Goal: Transaction & Acquisition: Obtain resource

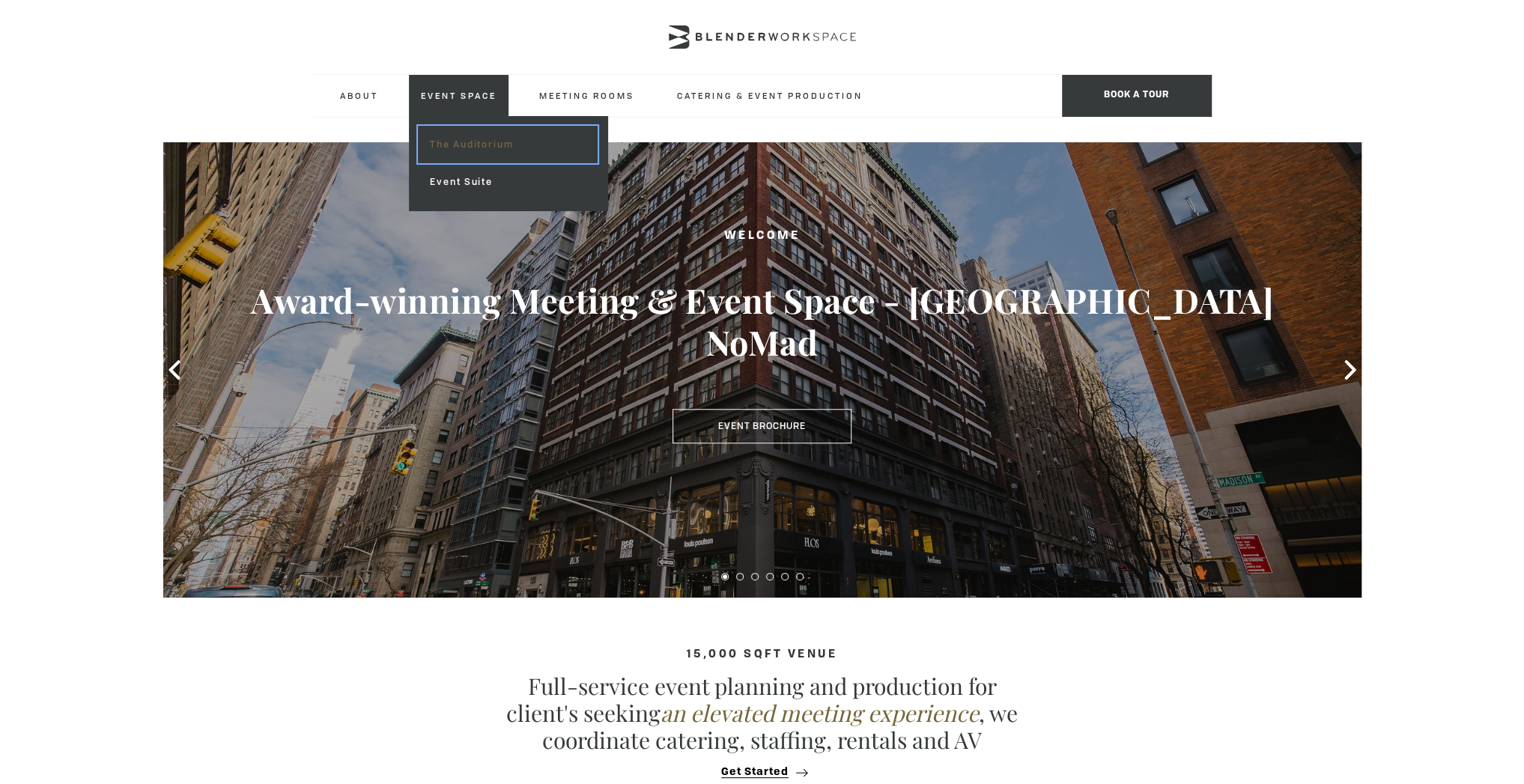
click at [456, 145] on link "The Auditorium" at bounding box center [507, 145] width 179 height 38
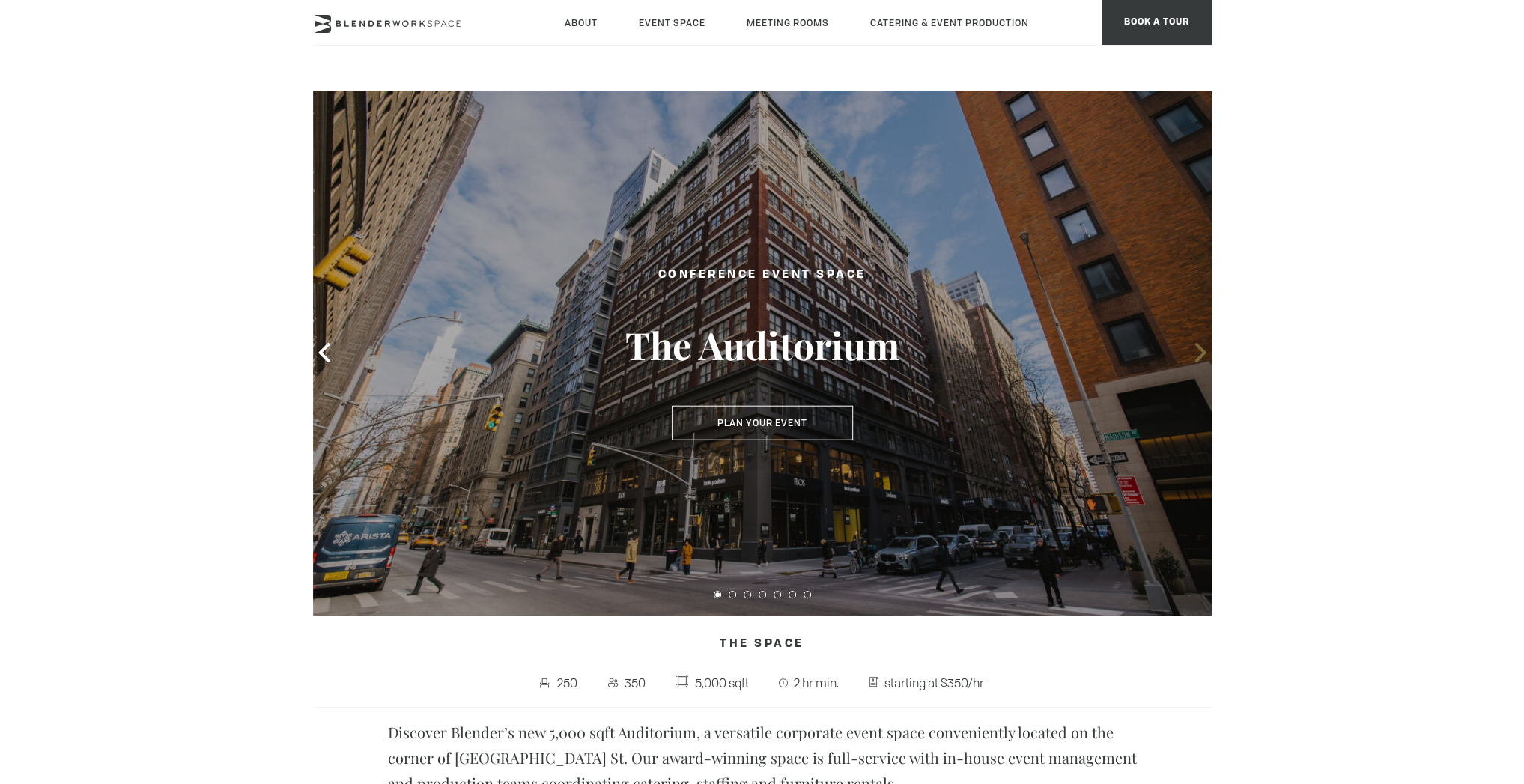
click at [1206, 346] on icon at bounding box center [1201, 353] width 20 height 20
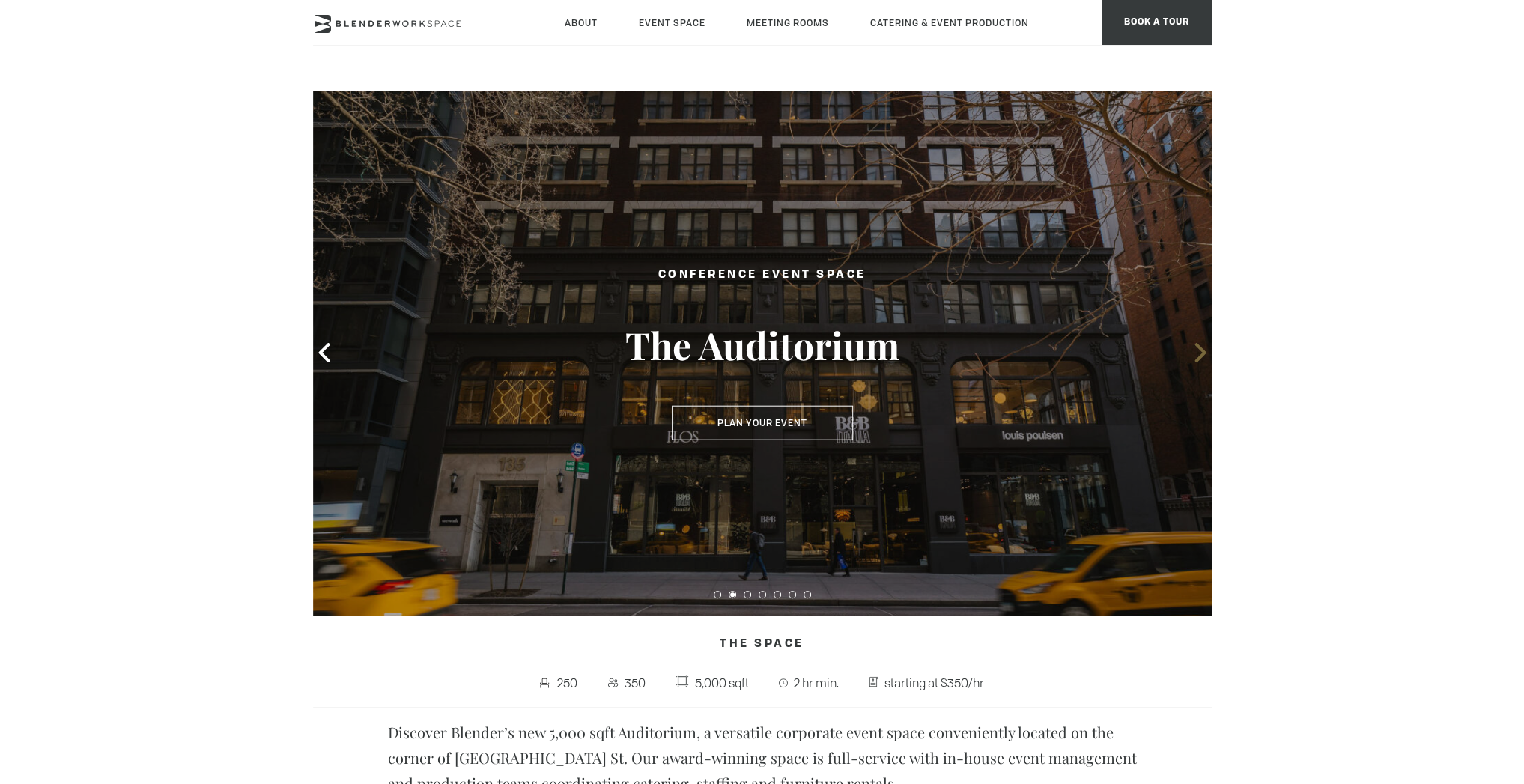
click at [1195, 354] on icon at bounding box center [1201, 353] width 20 height 20
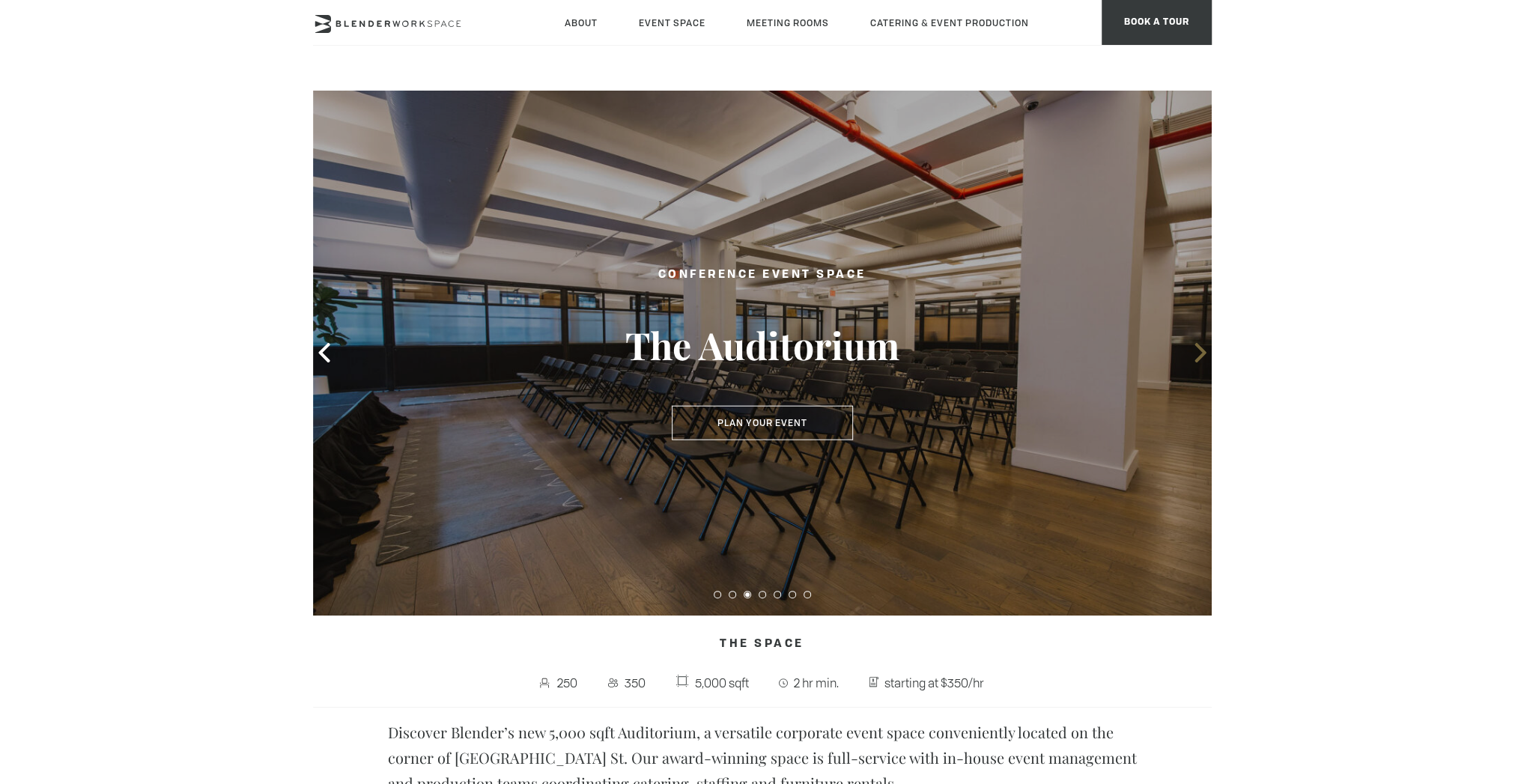
click at [1195, 354] on icon at bounding box center [1201, 353] width 20 height 20
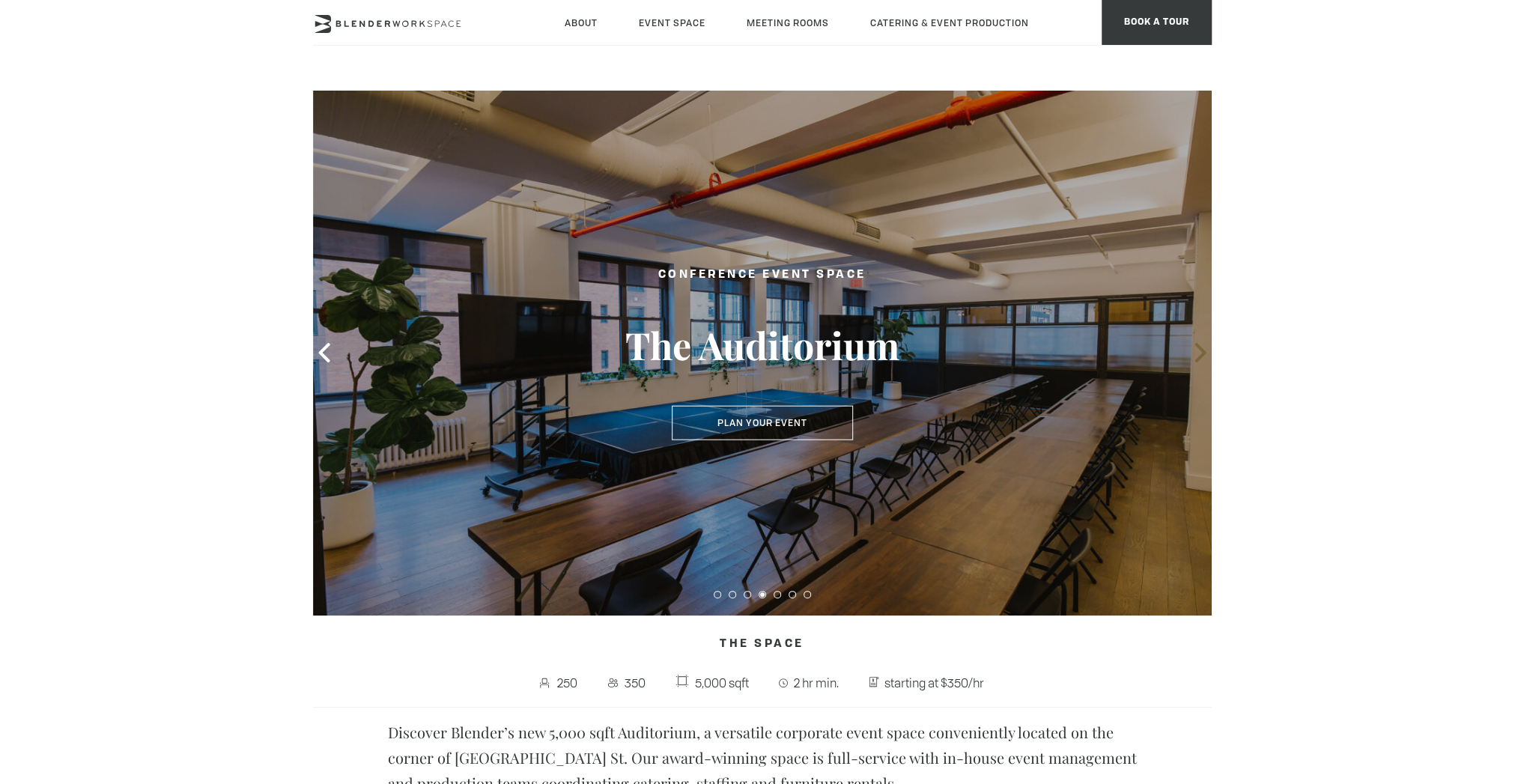
click at [1195, 354] on icon at bounding box center [1201, 353] width 20 height 20
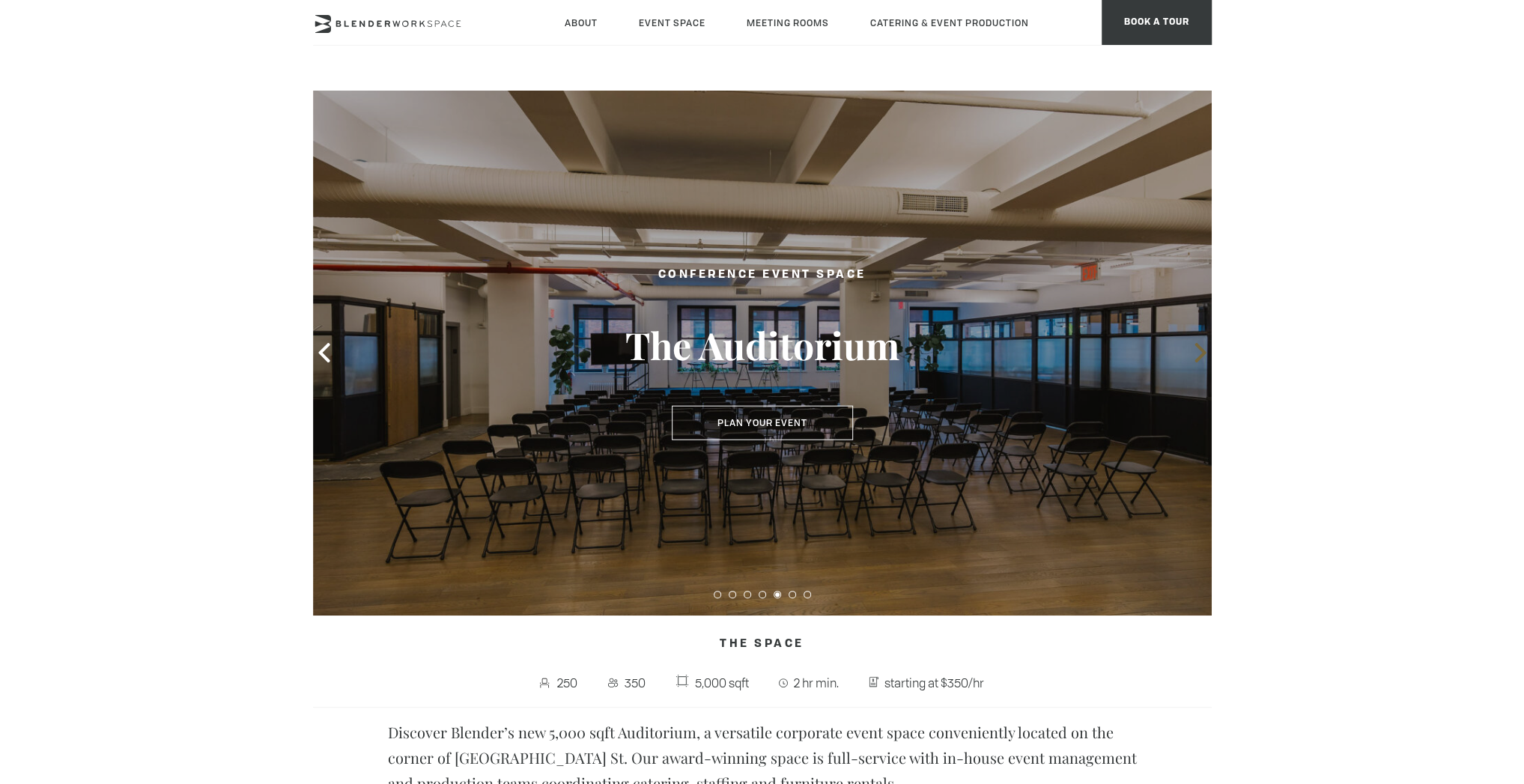
click at [1195, 354] on icon at bounding box center [1201, 353] width 20 height 20
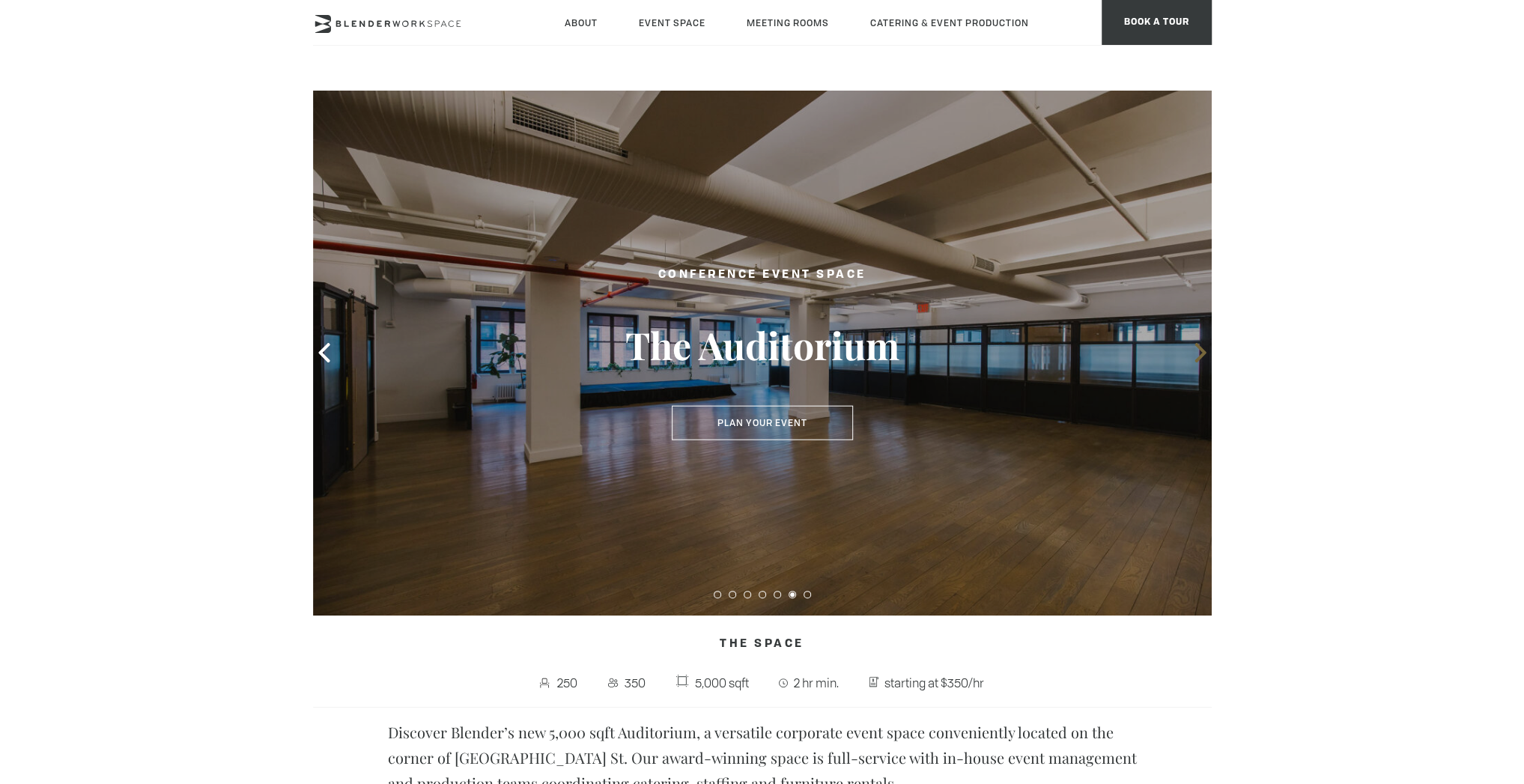
click at [1195, 354] on icon at bounding box center [1201, 353] width 20 height 20
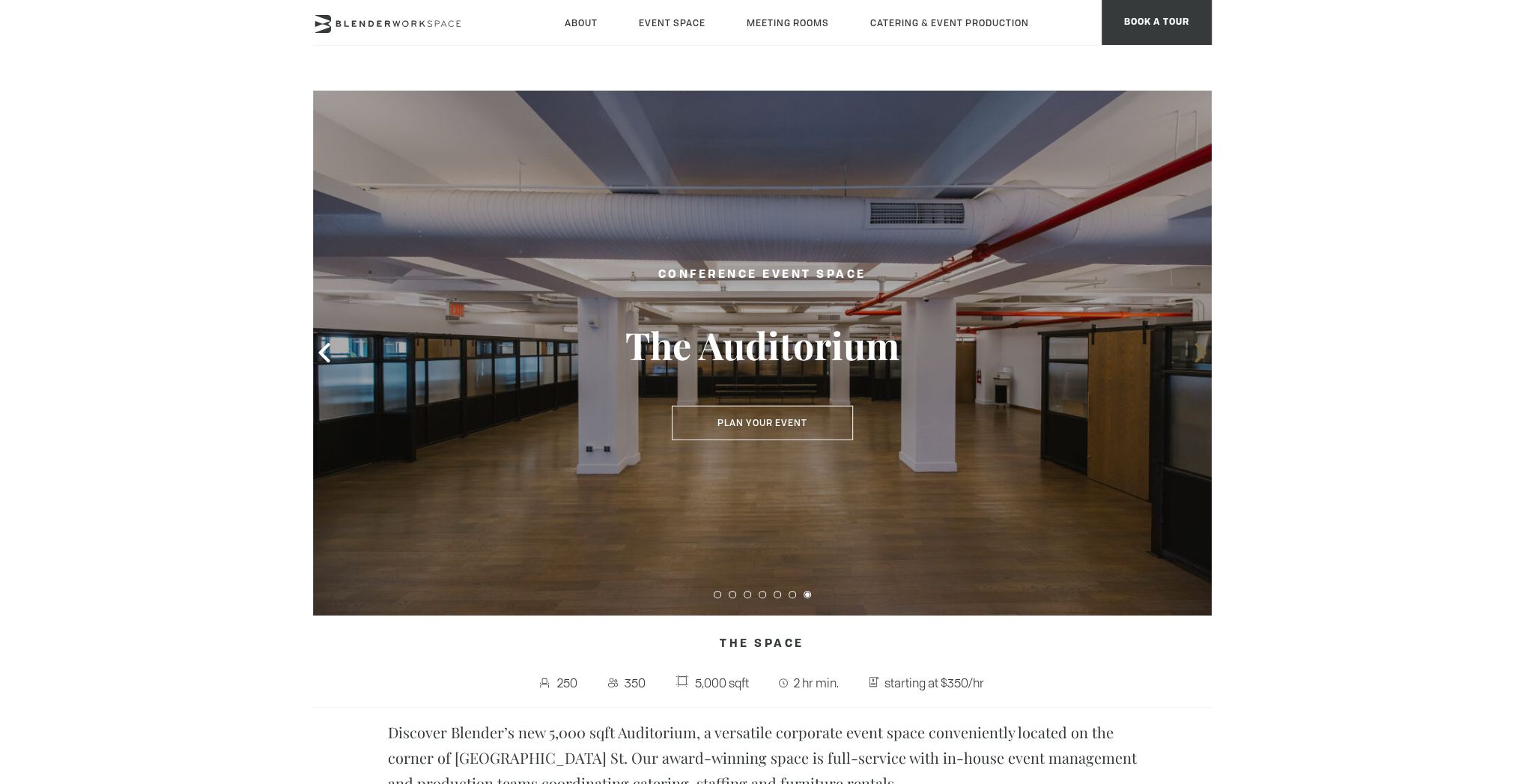
click at [1195, 354] on icon at bounding box center [1201, 353] width 20 height 20
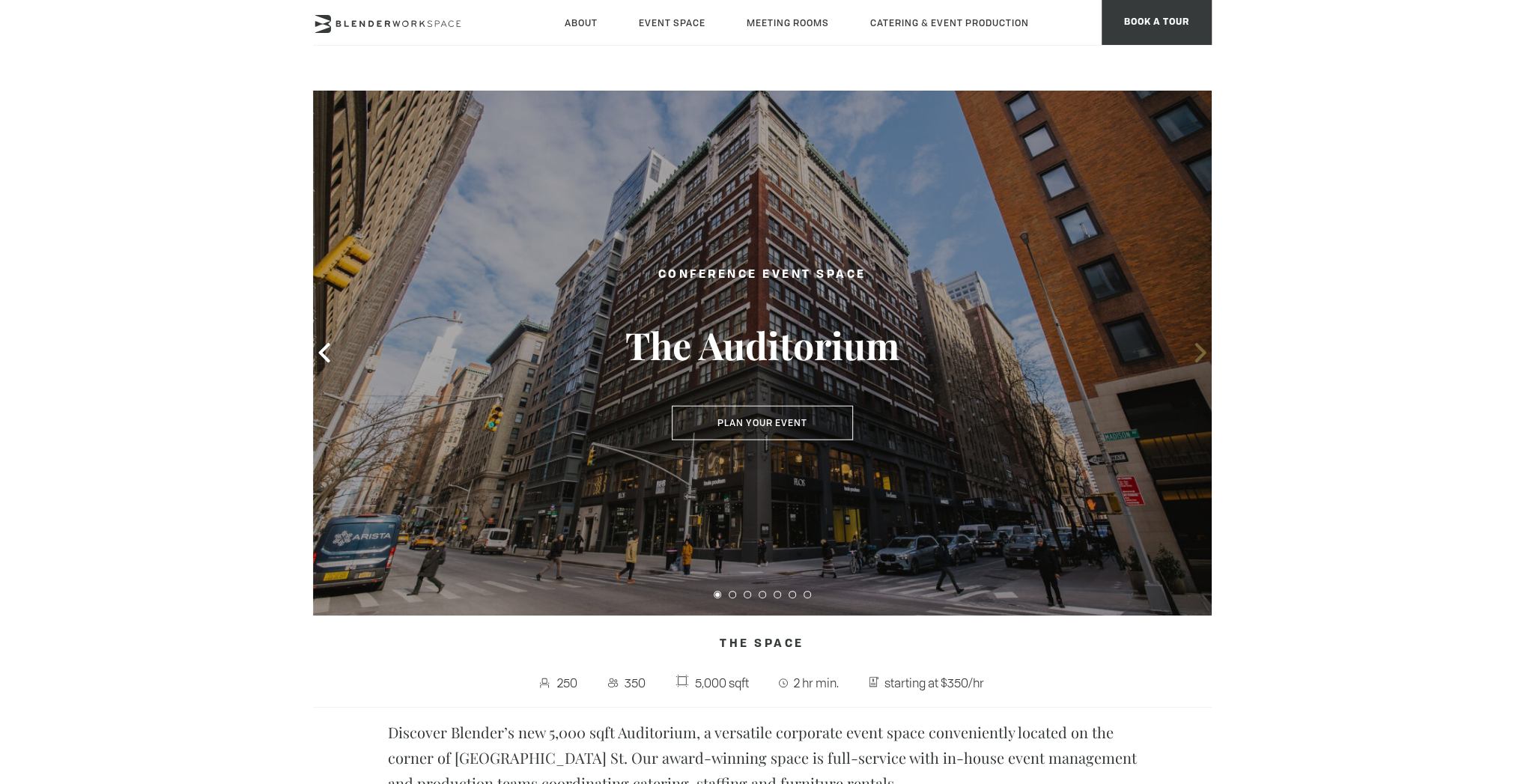
click at [1195, 354] on icon at bounding box center [1201, 353] width 20 height 20
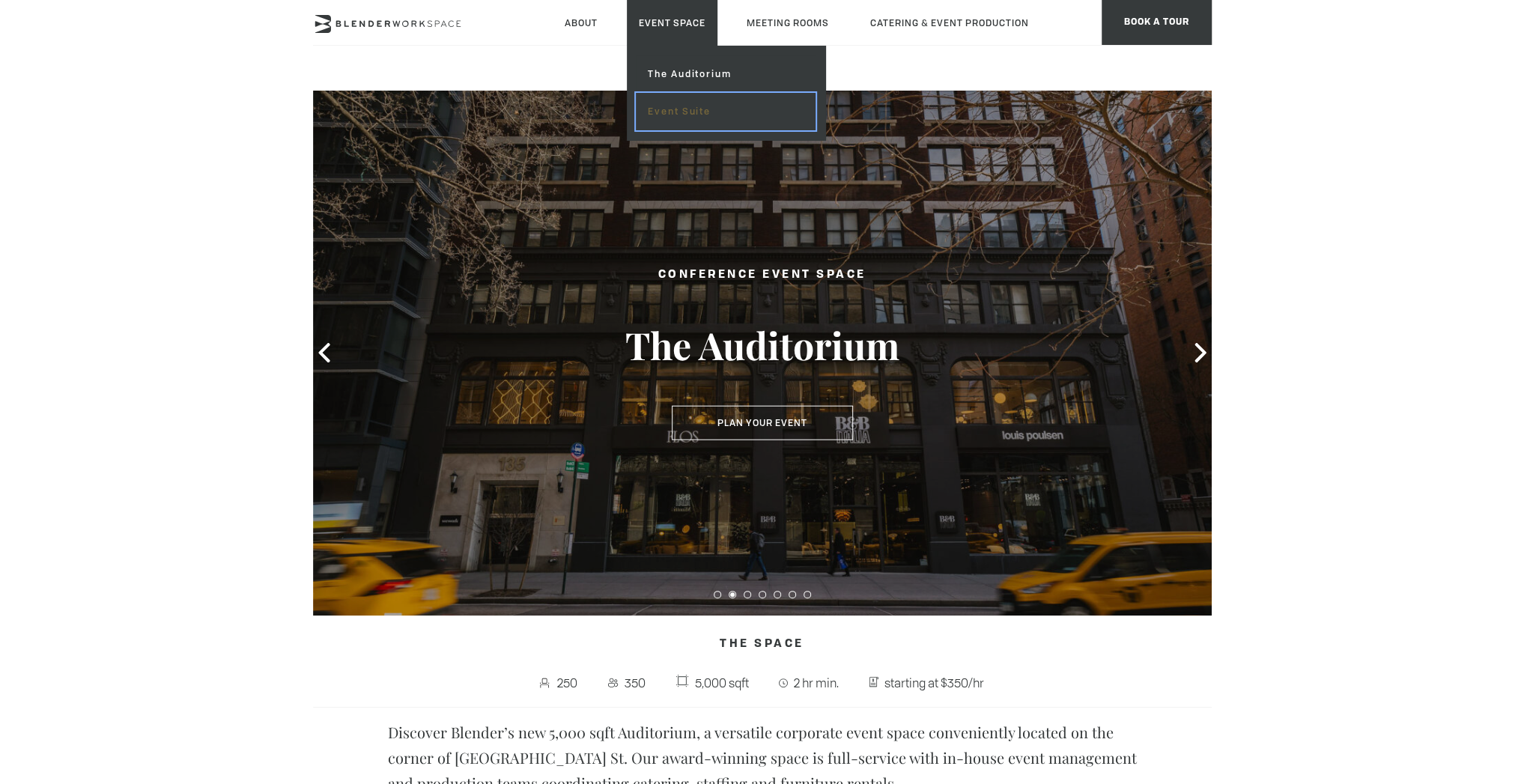
click at [666, 111] on link "Event Suite" at bounding box center [725, 112] width 179 height 38
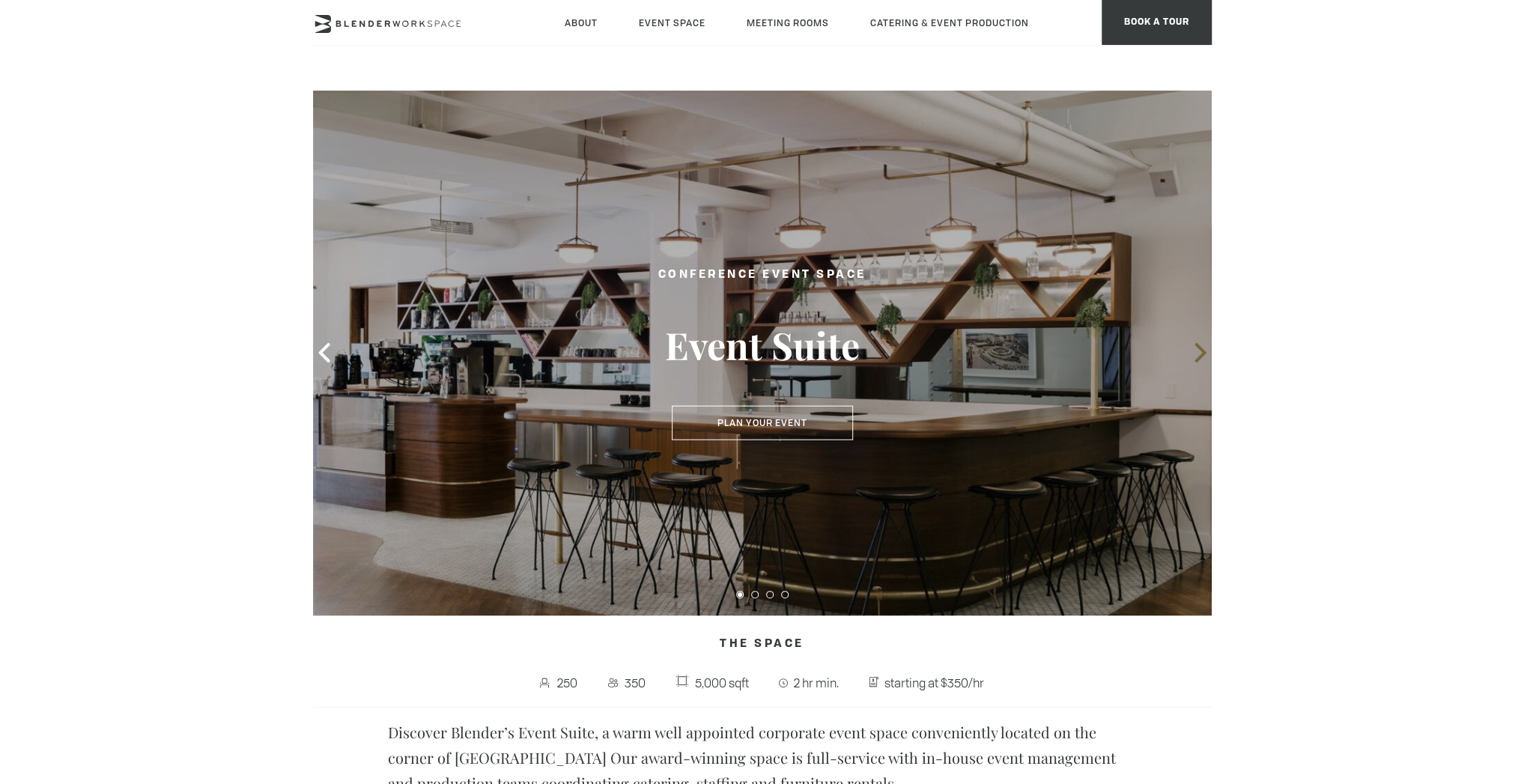
click at [1202, 353] on icon at bounding box center [1201, 353] width 20 height 20
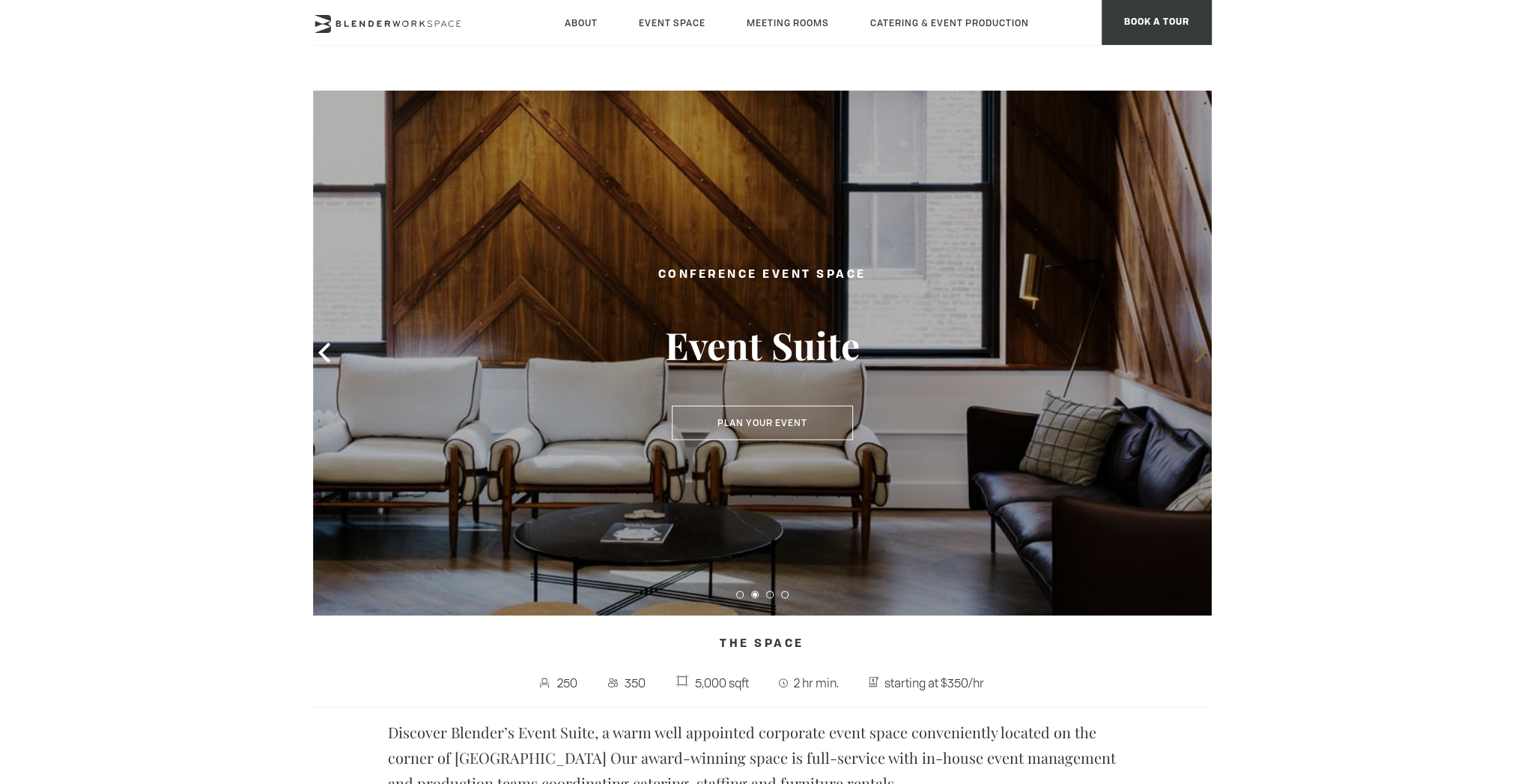
click at [1202, 353] on icon at bounding box center [1201, 353] width 20 height 20
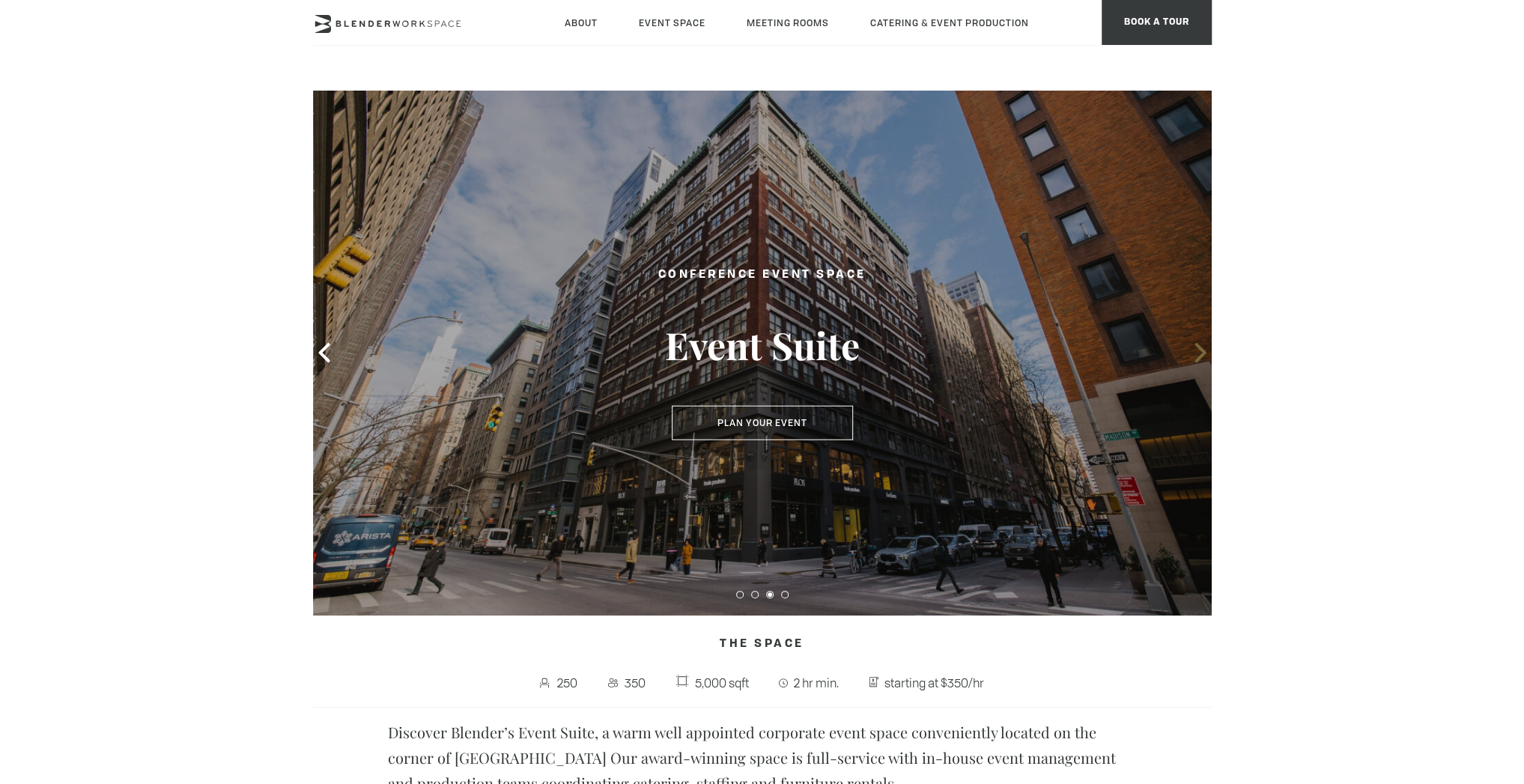
click at [1202, 353] on icon at bounding box center [1201, 353] width 20 height 20
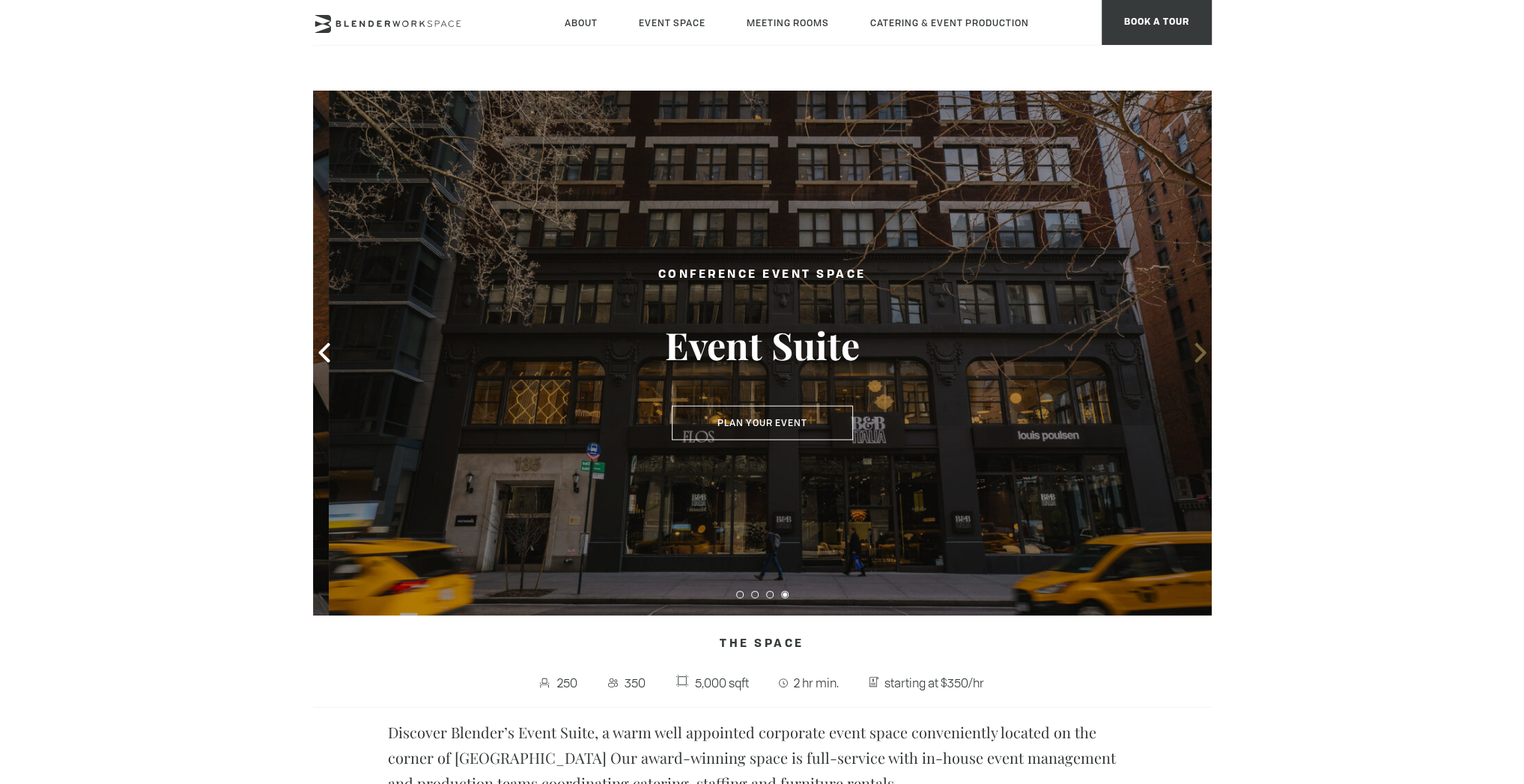
click at [1202, 353] on icon at bounding box center [1201, 353] width 20 height 20
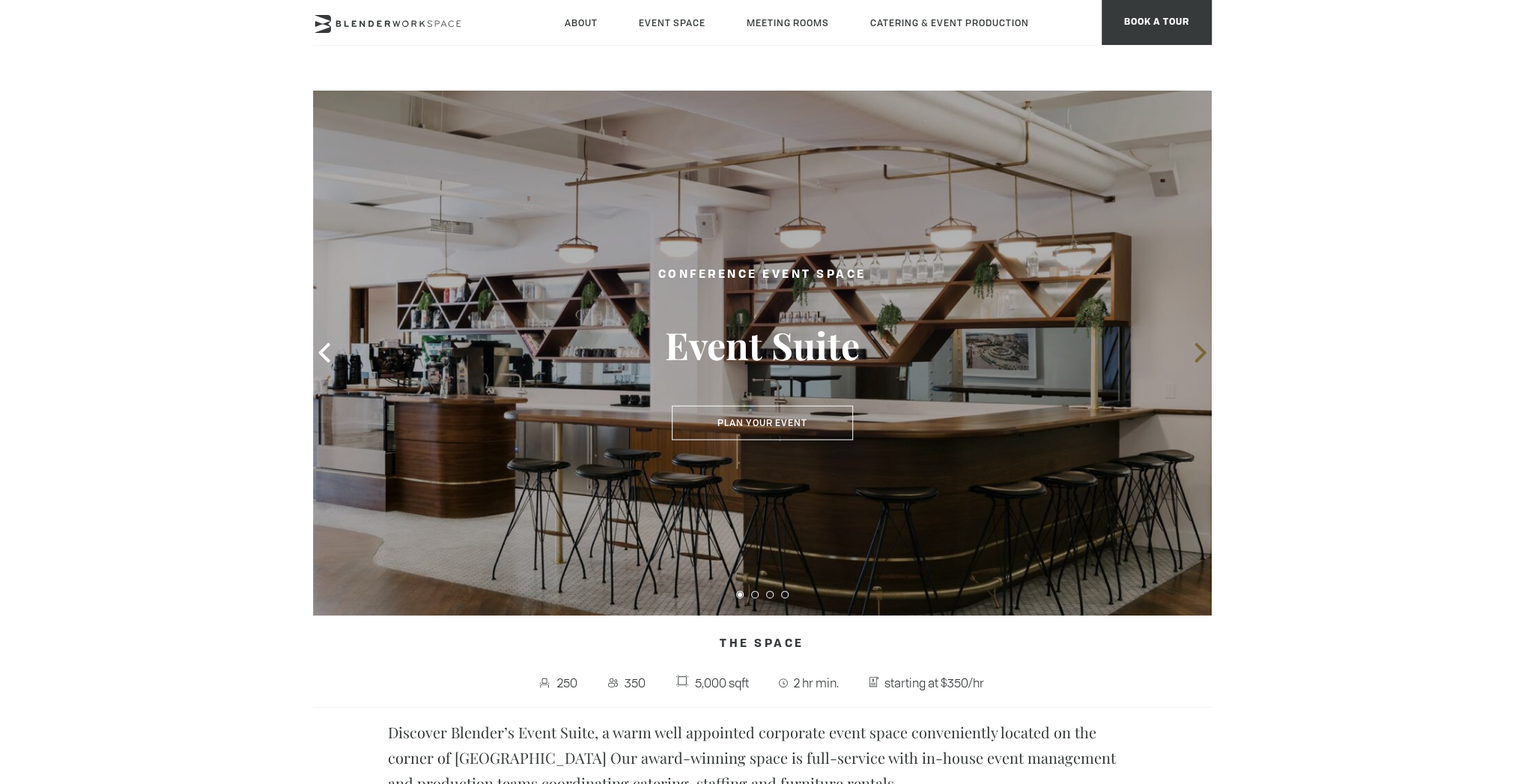
click at [1202, 353] on icon at bounding box center [1201, 353] width 20 height 20
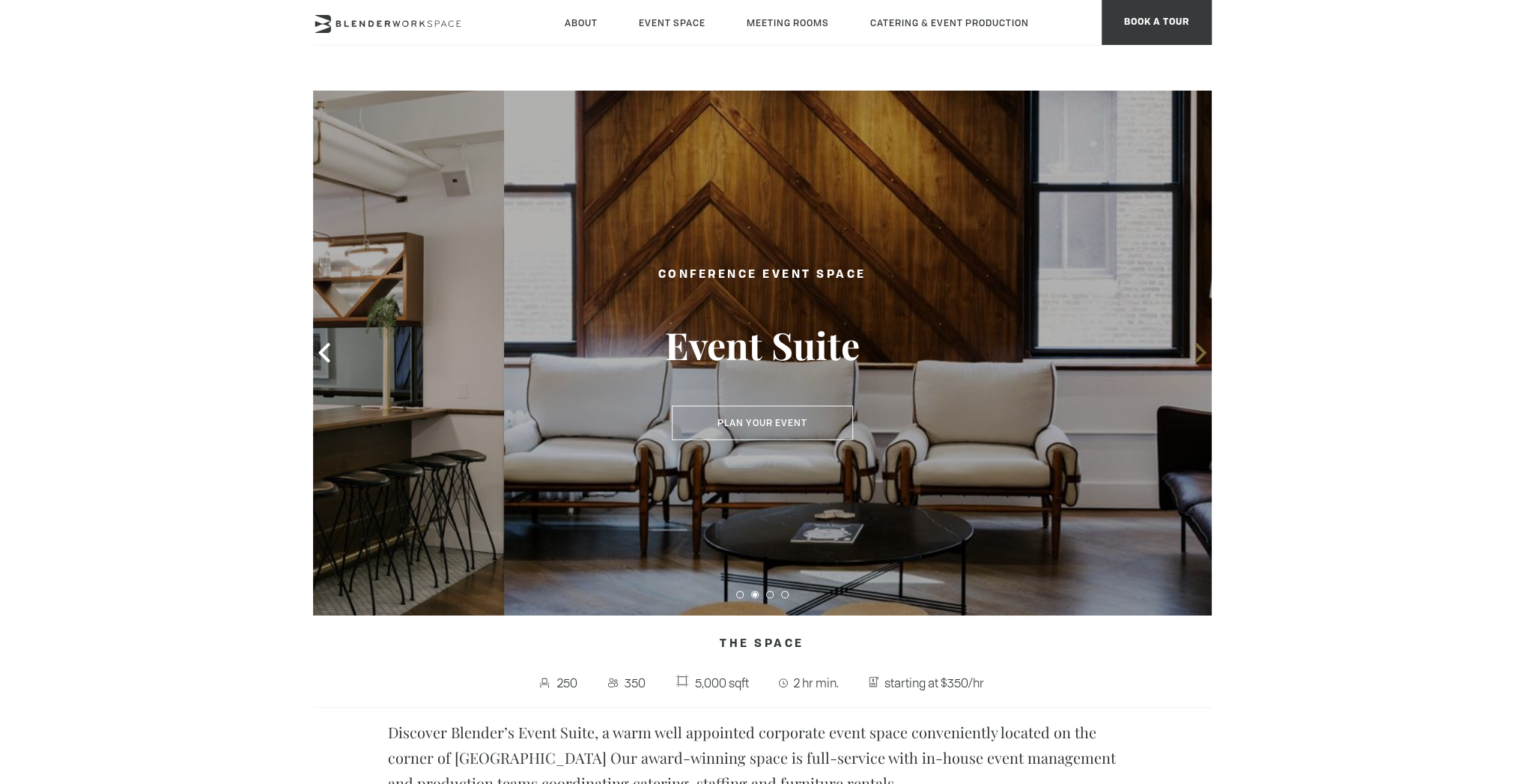
click at [1202, 353] on icon at bounding box center [1201, 353] width 20 height 20
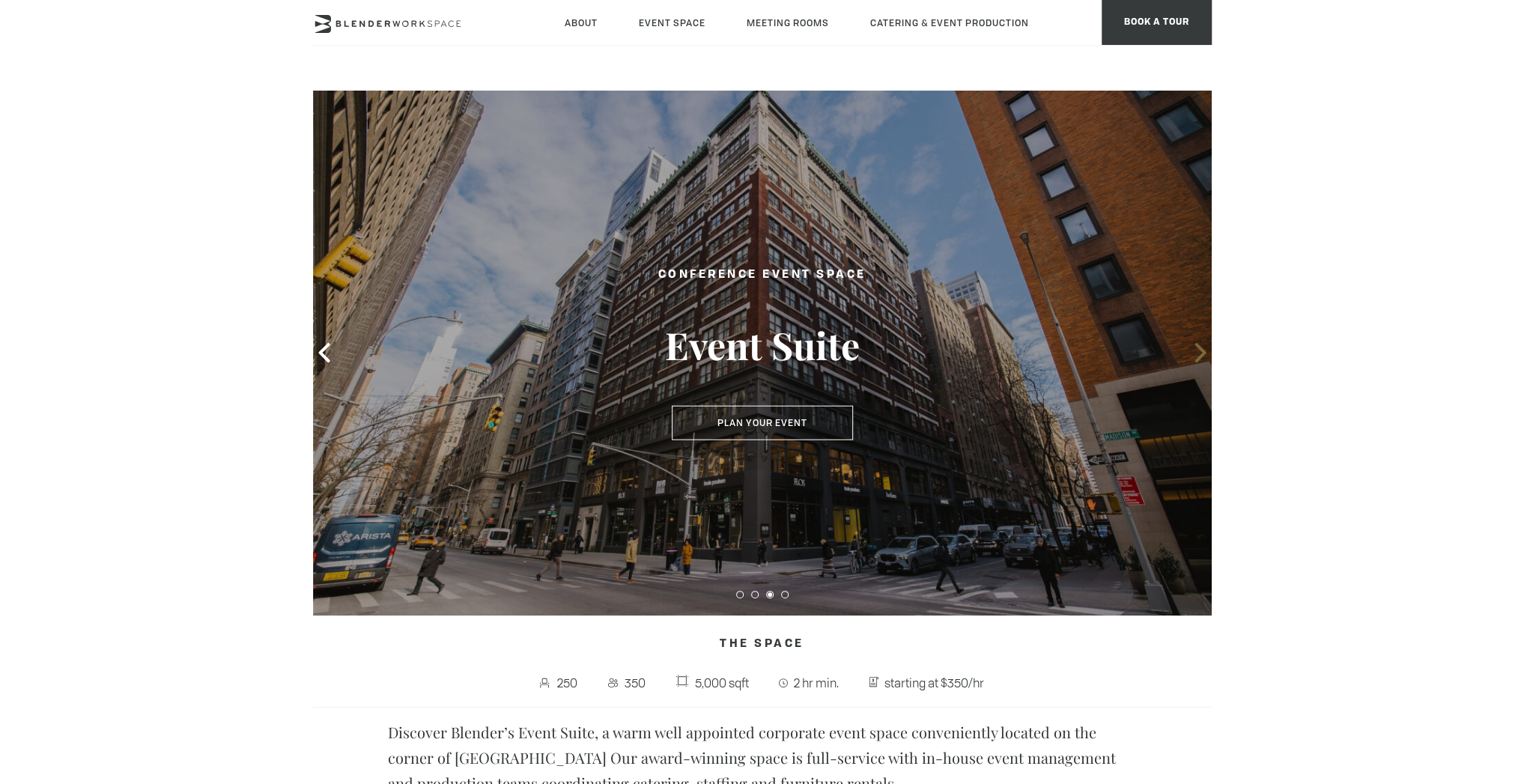
click at [1202, 353] on icon at bounding box center [1201, 353] width 20 height 20
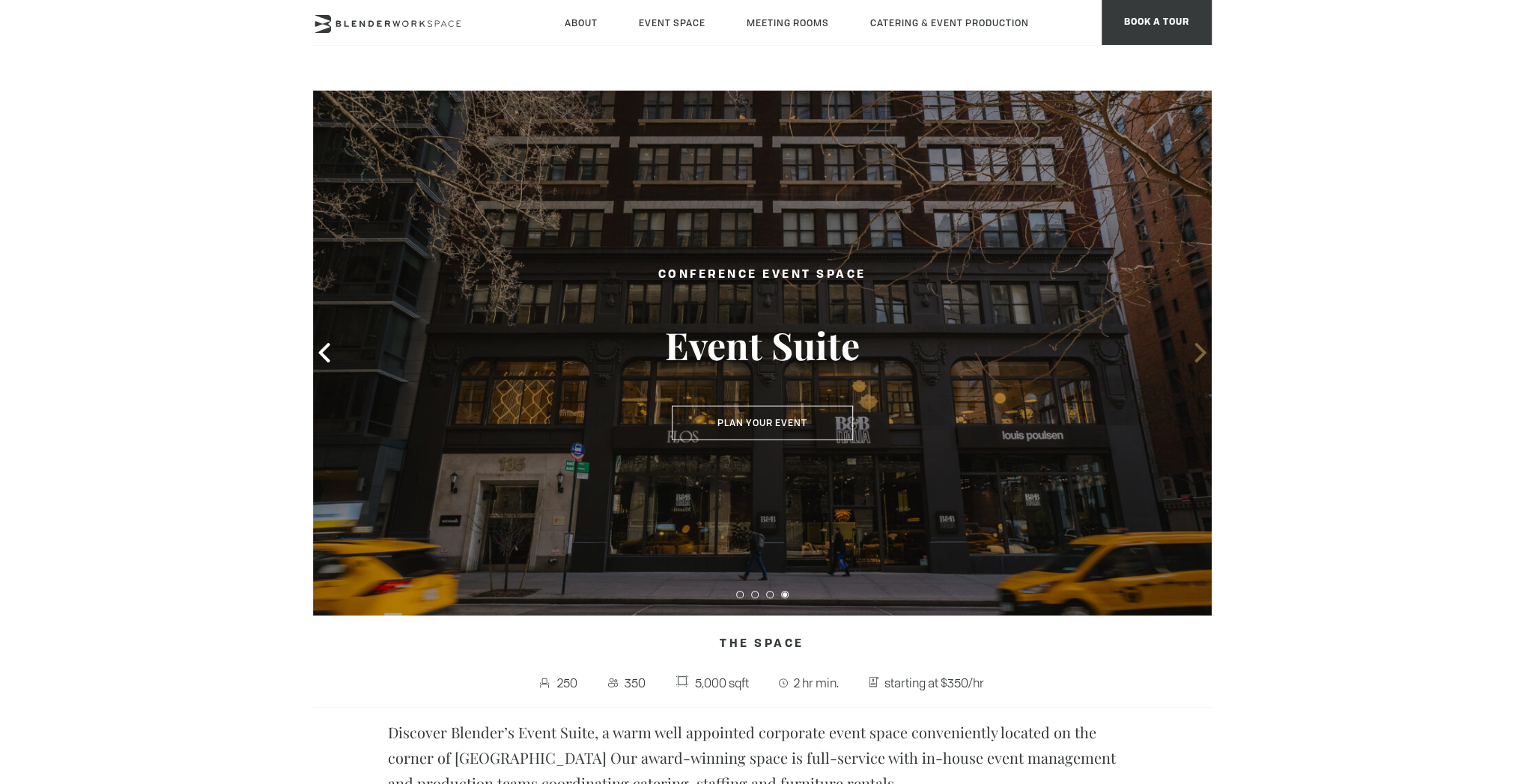
click at [1202, 353] on icon at bounding box center [1201, 353] width 20 height 20
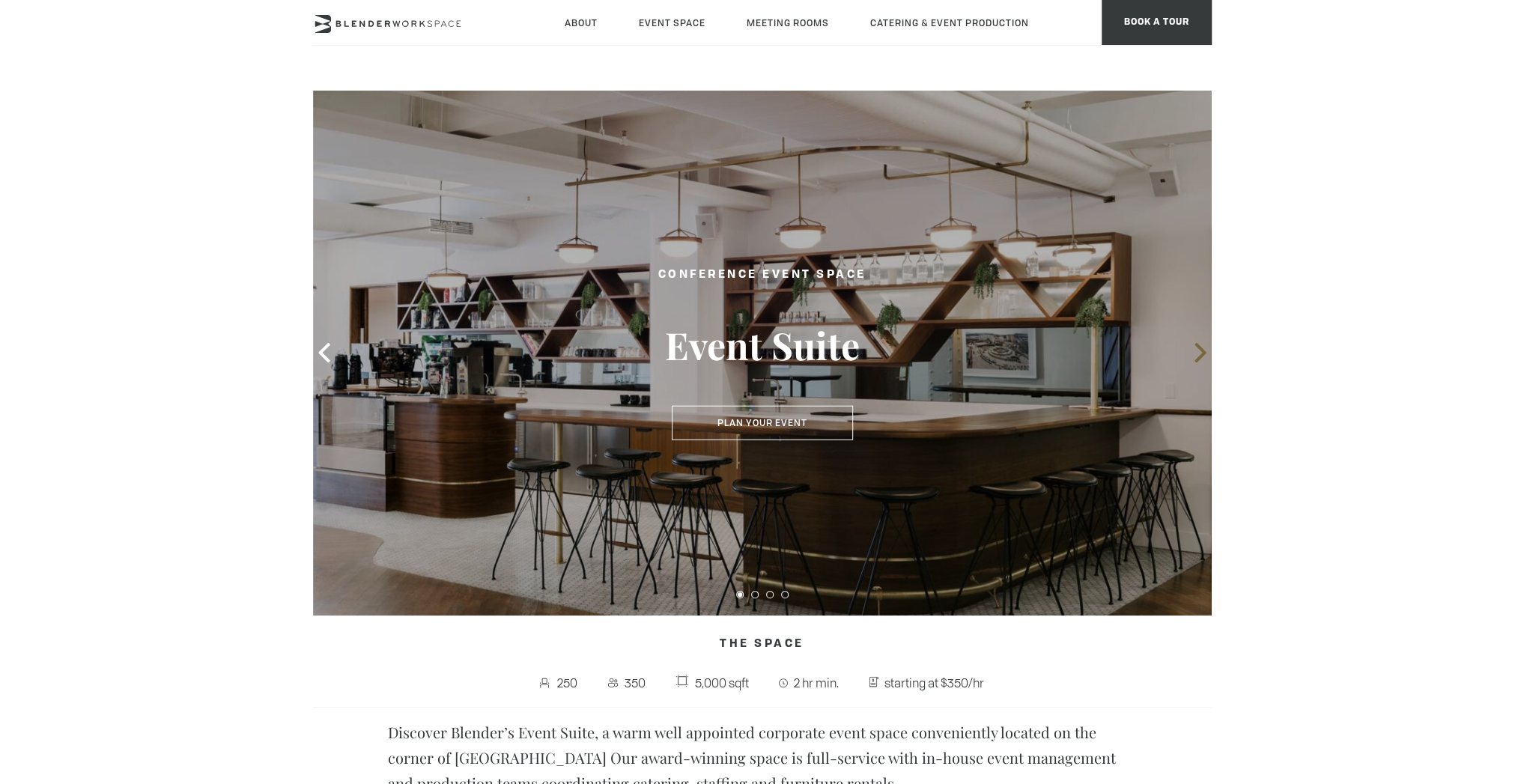
click at [1202, 353] on icon at bounding box center [1201, 353] width 20 height 20
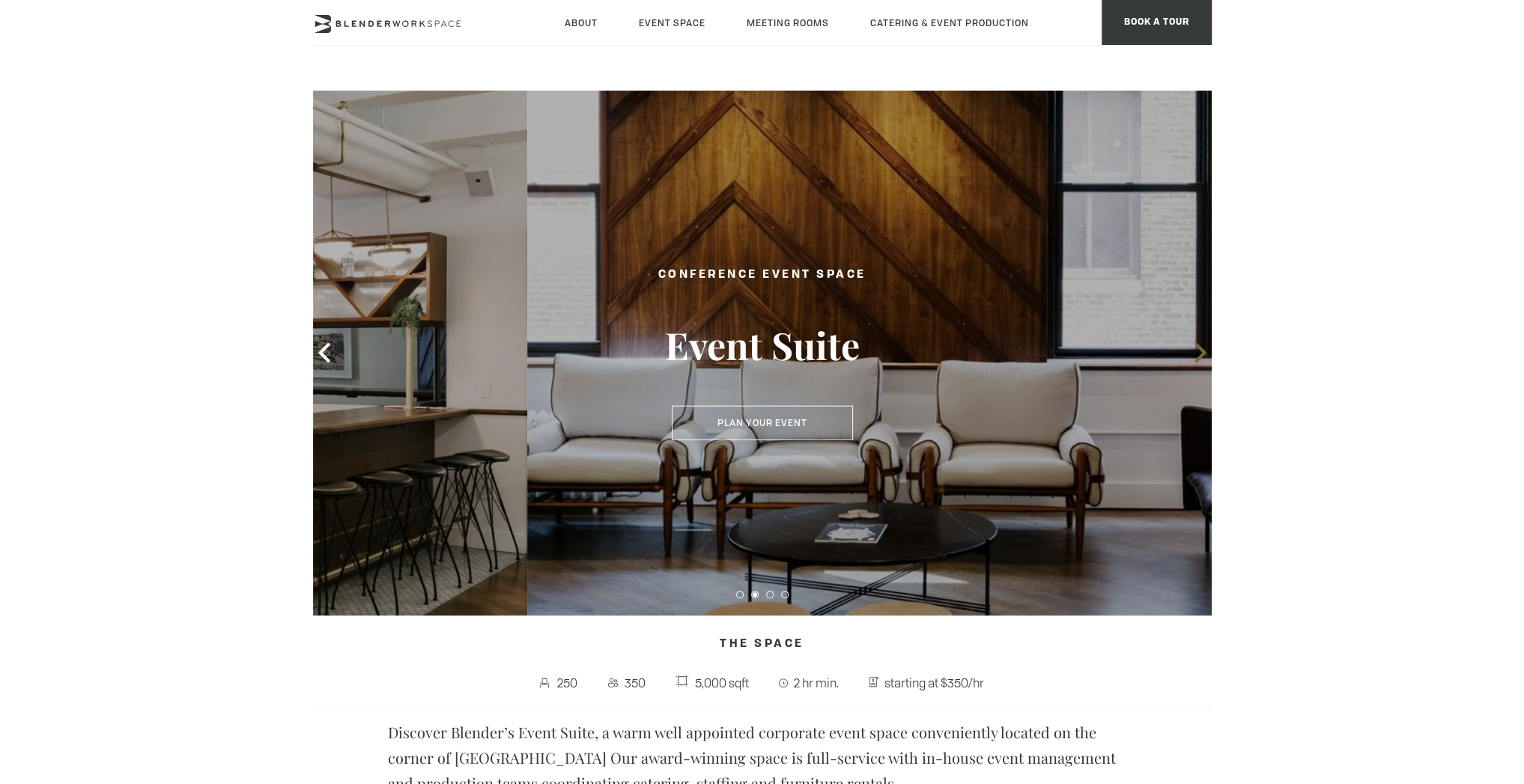
click at [1202, 353] on icon at bounding box center [1201, 353] width 20 height 20
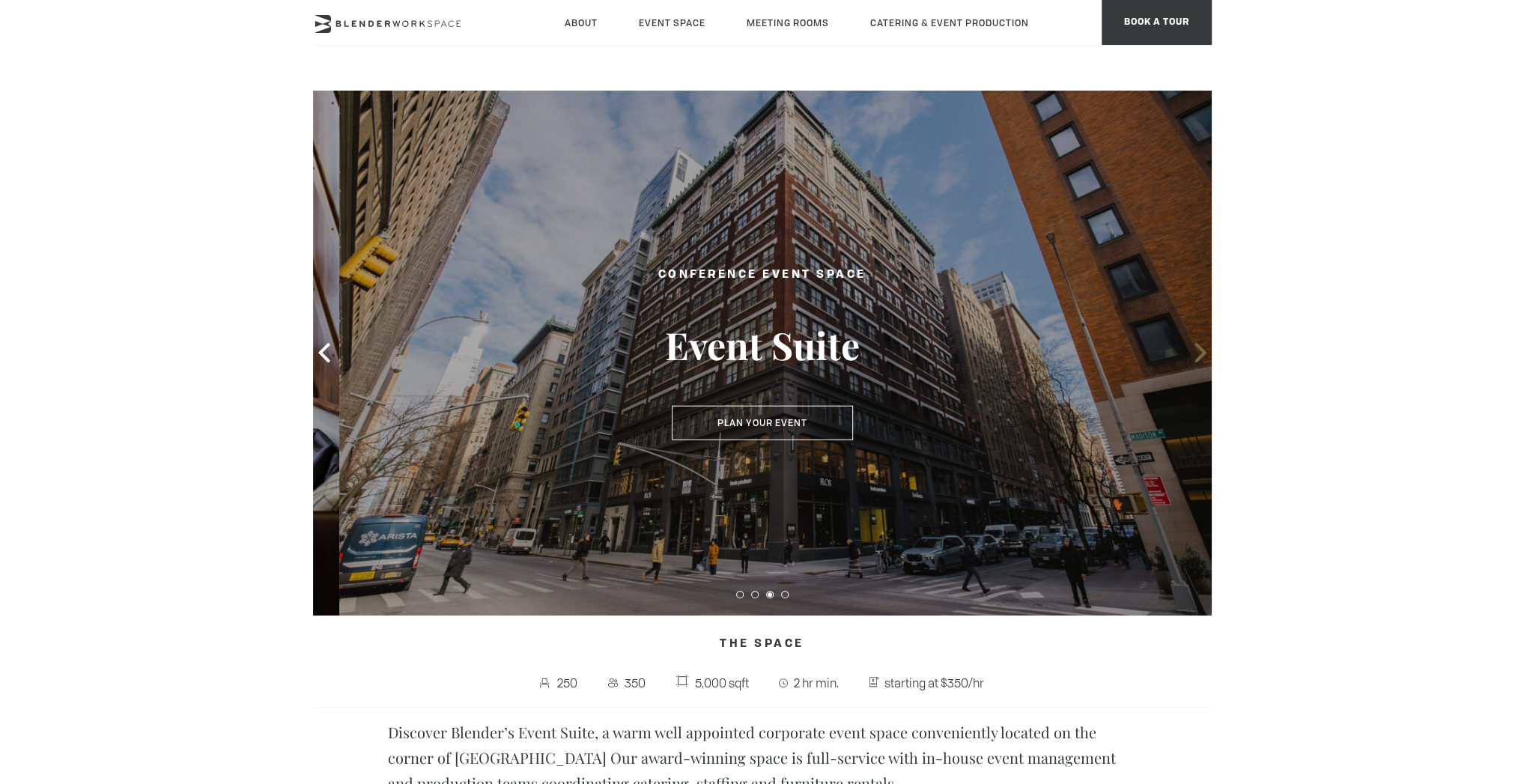
click at [1202, 353] on icon at bounding box center [1201, 353] width 20 height 20
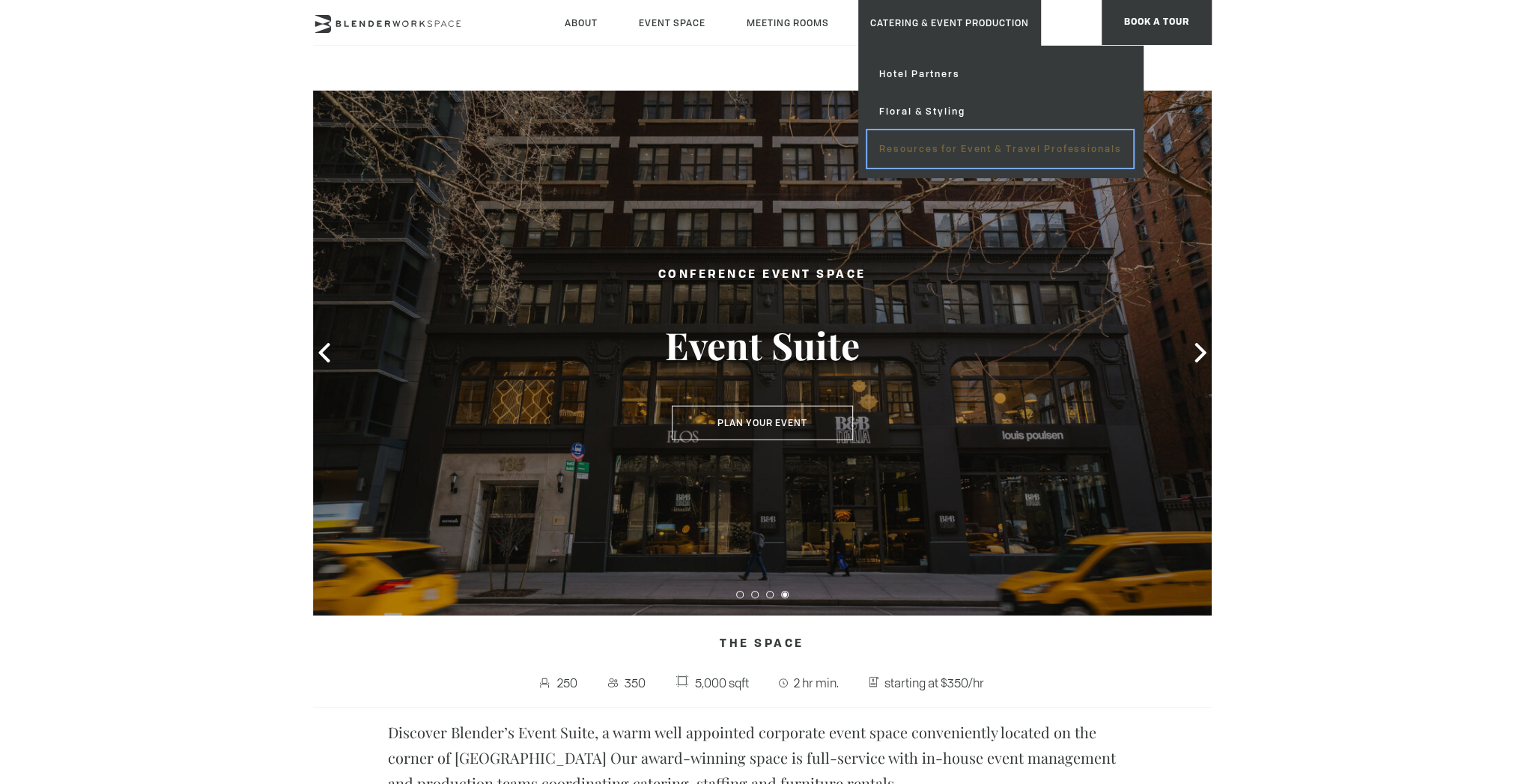
click at [1026, 150] on link "Resources for Event & Travel Professionals" at bounding box center [1001, 149] width 266 height 38
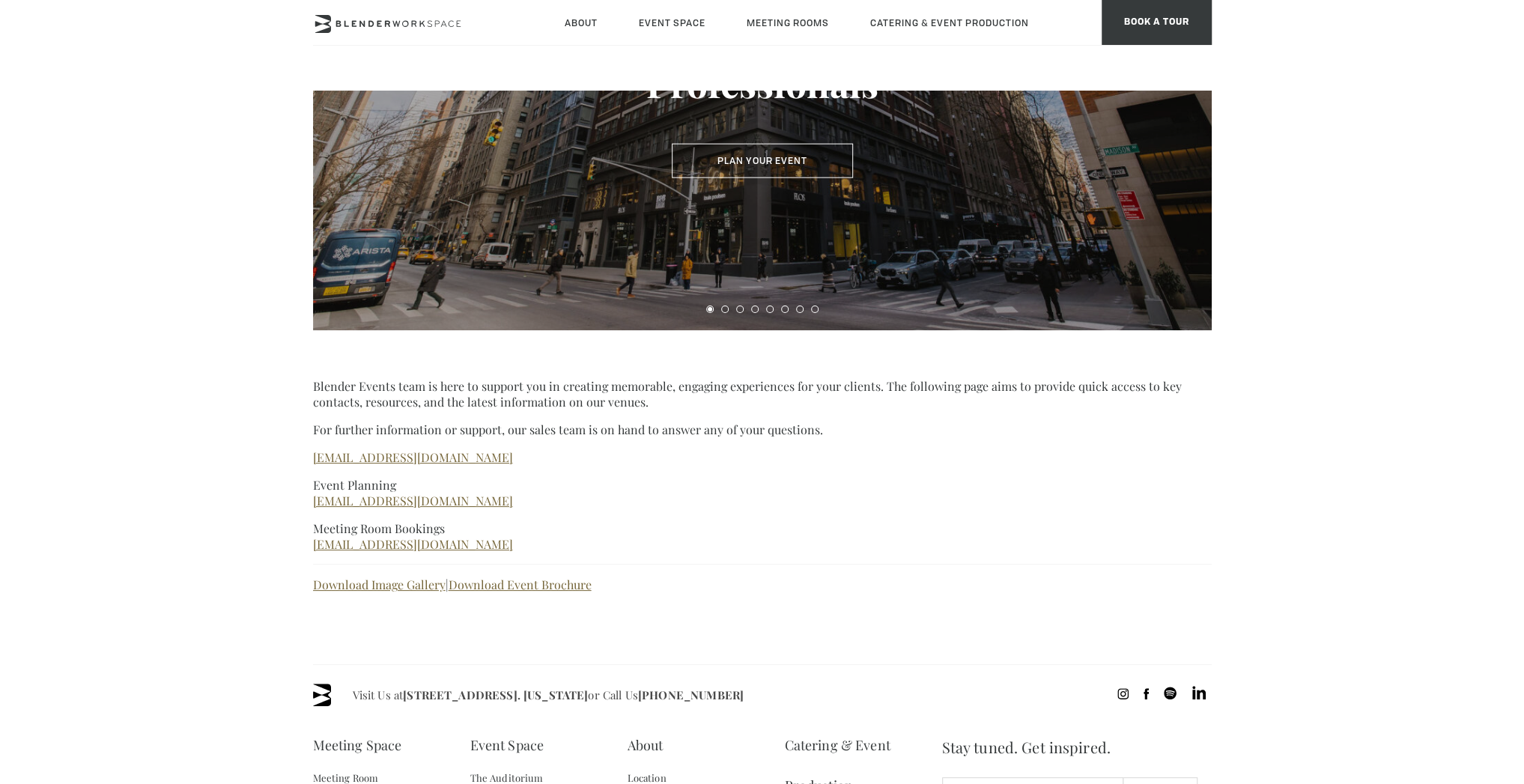
scroll to position [374, 0]
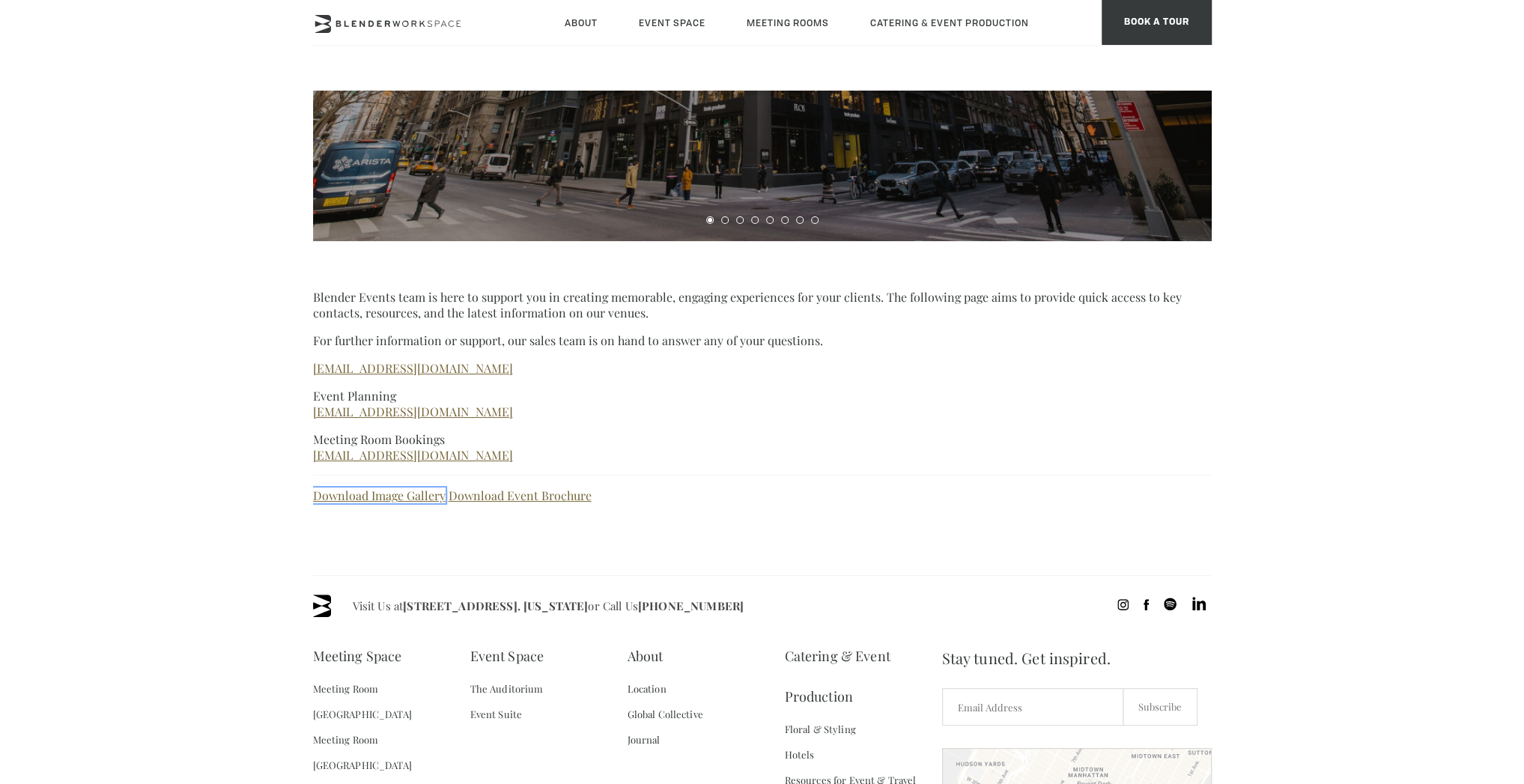
click at [401, 501] on link "Download Image Gallery" at bounding box center [379, 496] width 132 height 16
